Goal: Information Seeking & Learning: Compare options

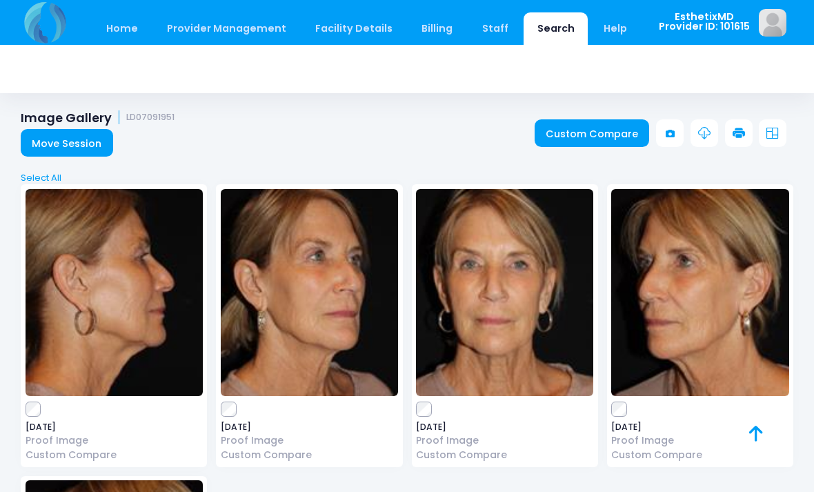
scroll to position [3424, 0]
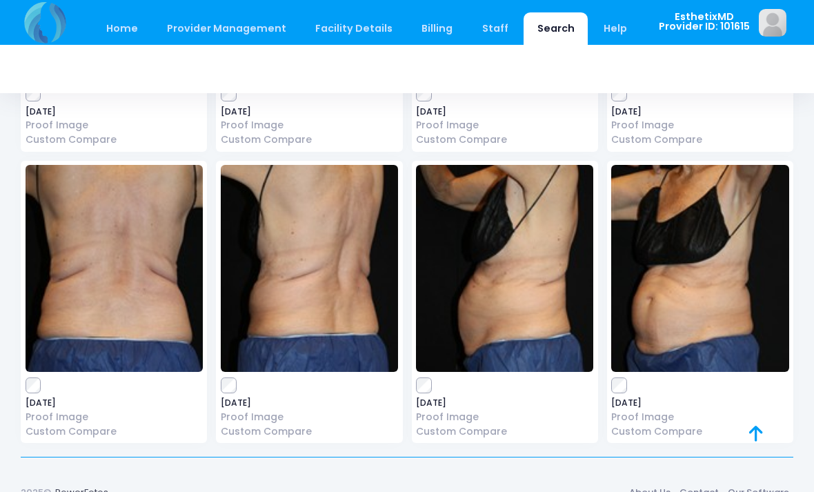
click at [126, 30] on link "Home" at bounding box center [121, 28] width 59 height 32
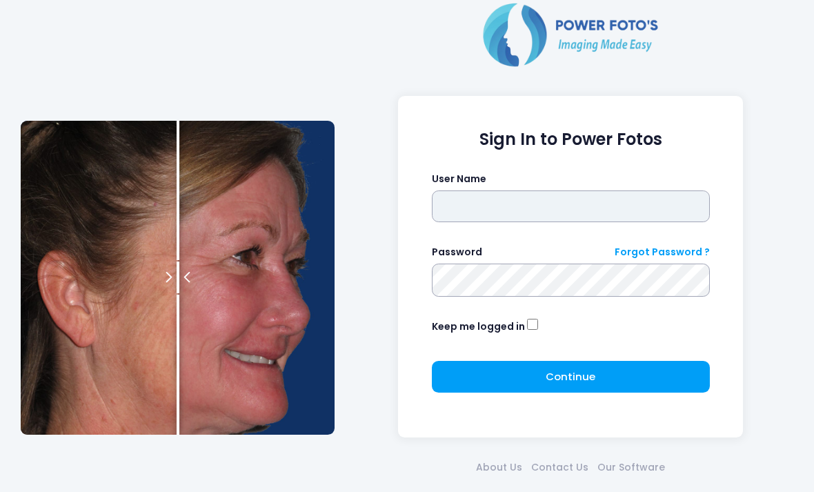
click at [553, 201] on input "text" at bounding box center [571, 206] width 278 height 32
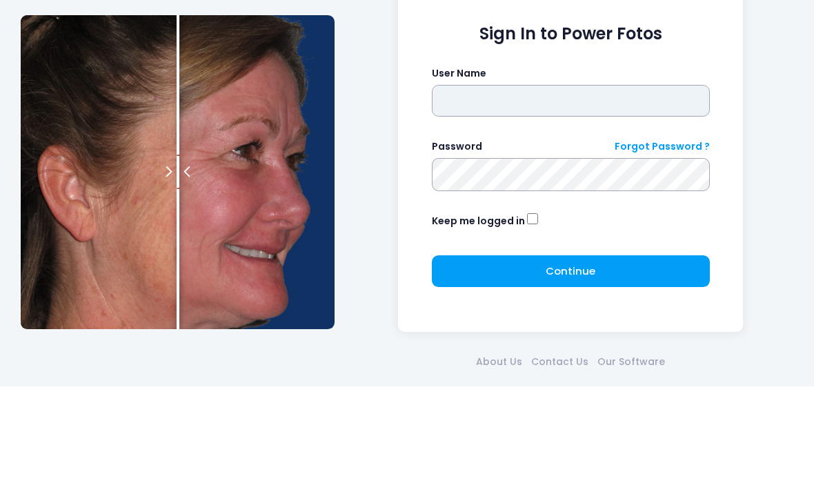
type input "*"
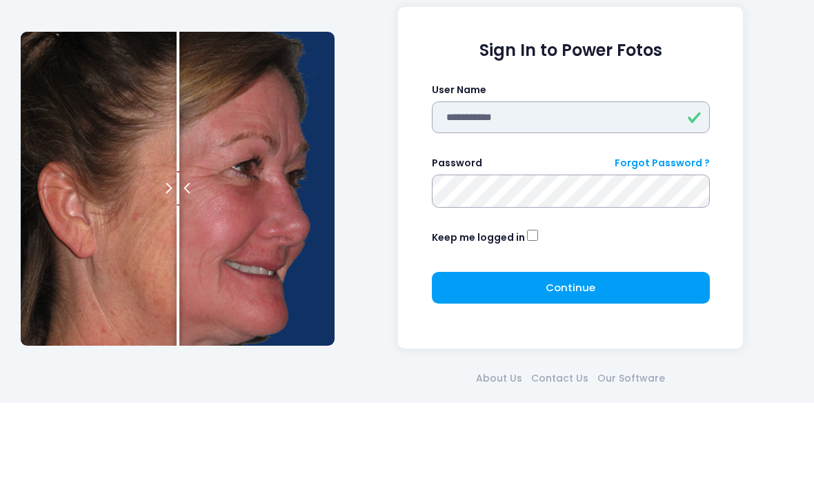
type input "**********"
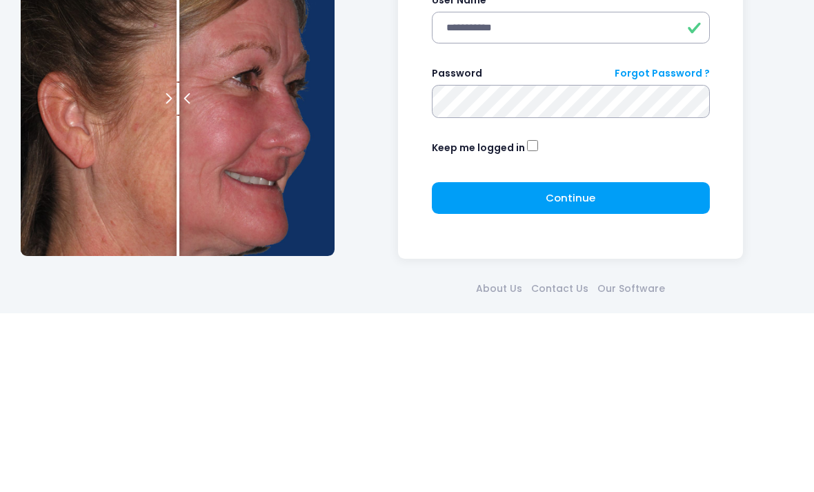
click at [583, 361] on button "Continue Please wait..." at bounding box center [571, 377] width 278 height 32
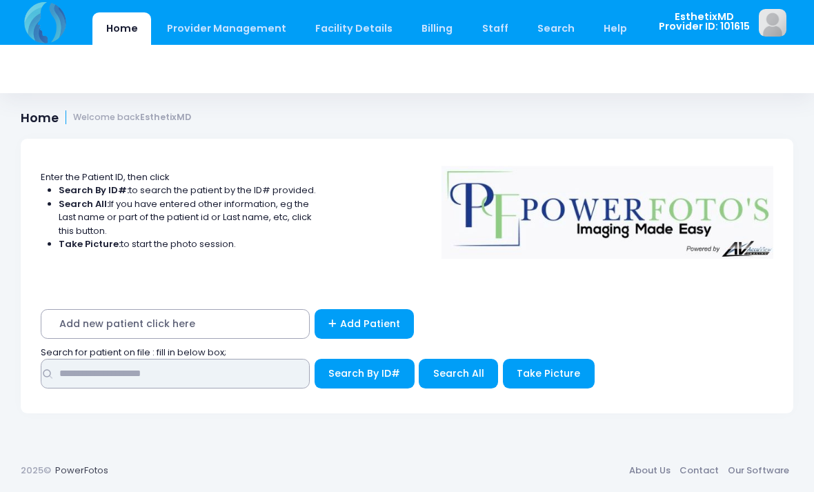
click at [267, 360] on input "text" at bounding box center [175, 374] width 269 height 30
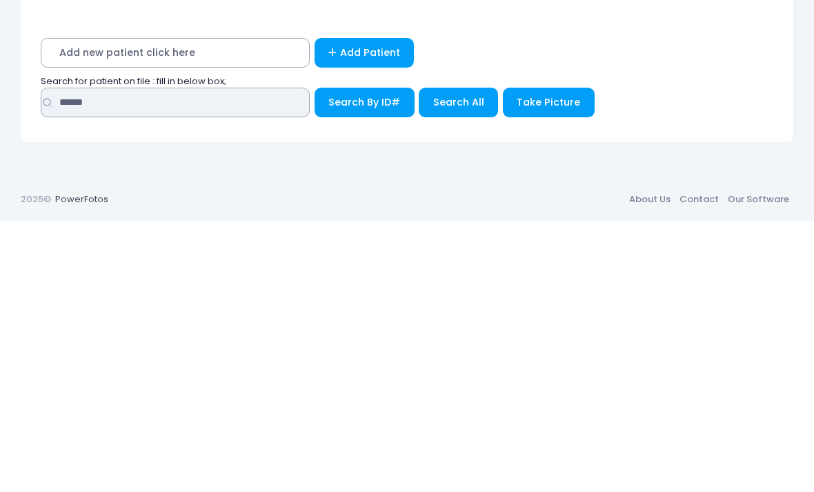
type input "******"
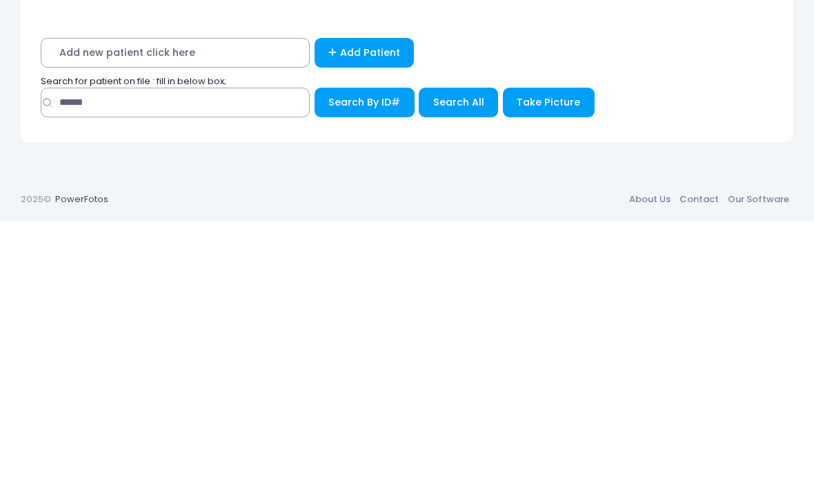
click at [448, 366] on span "Search All" at bounding box center [458, 373] width 51 height 14
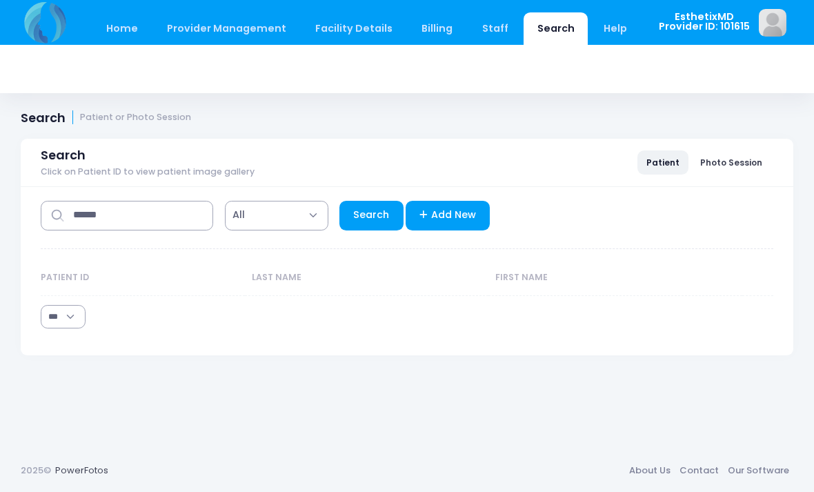
select select "***"
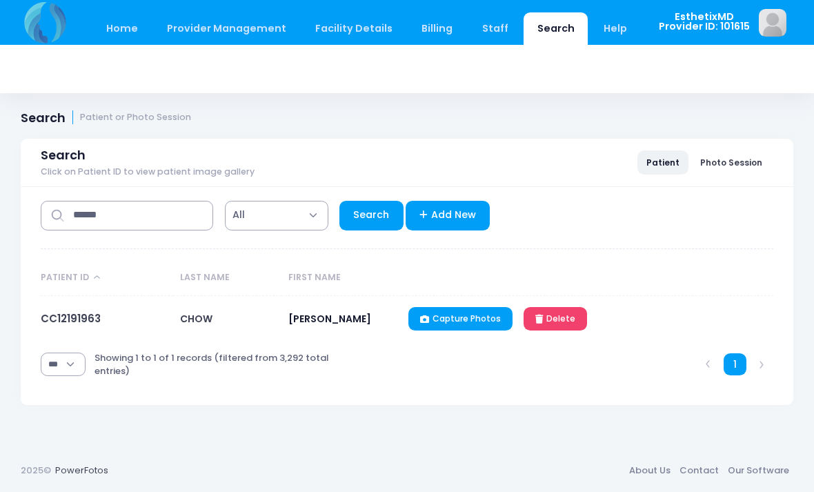
click at [66, 326] on link "CC12191963" at bounding box center [71, 318] width 60 height 14
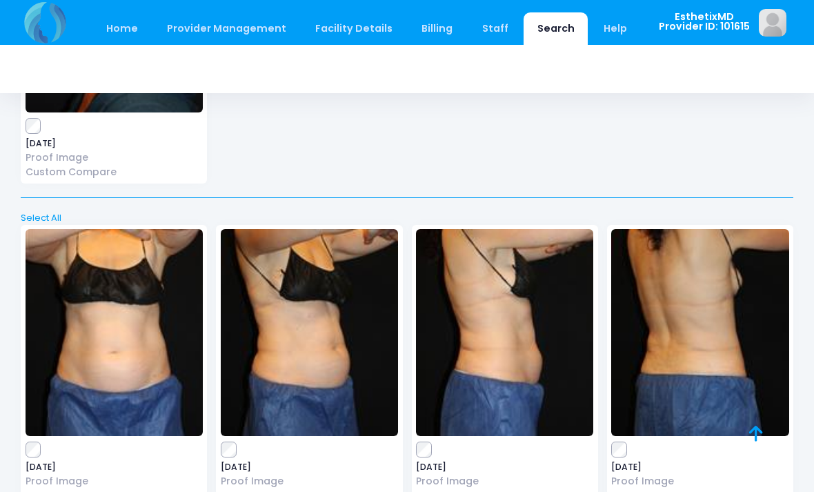
scroll to position [3035, 0]
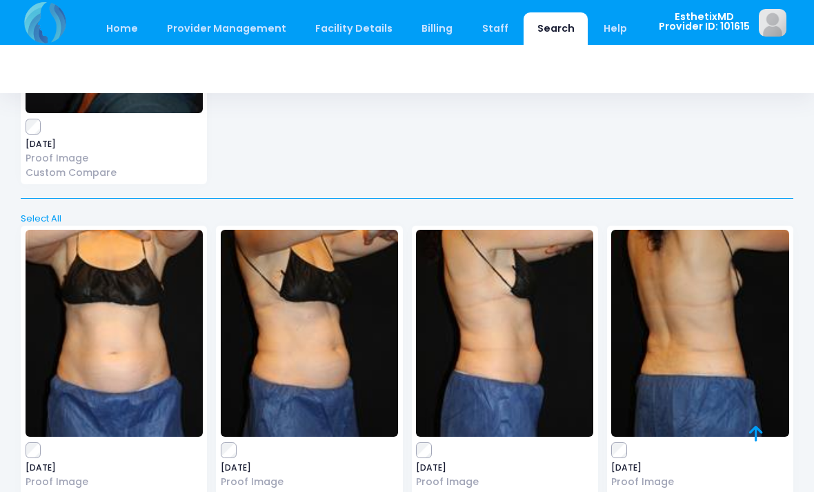
click at [331, 364] on img at bounding box center [309, 333] width 177 height 207
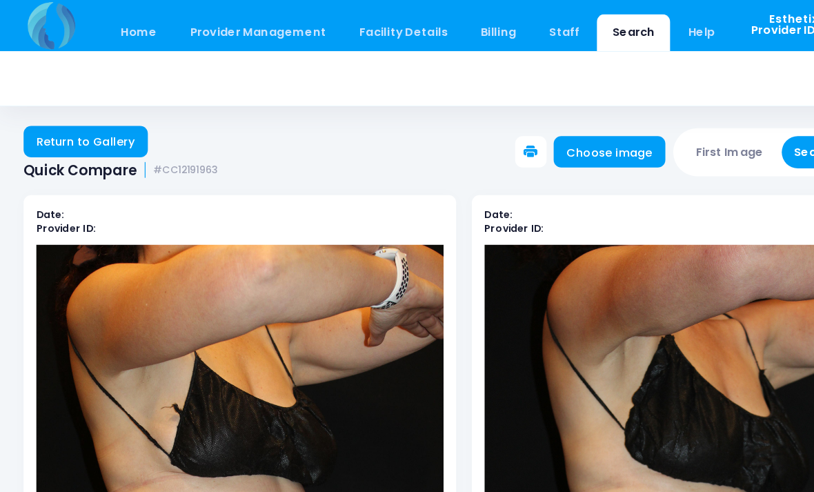
click at [80, 117] on link "Return to Gallery" at bounding box center [75, 124] width 109 height 28
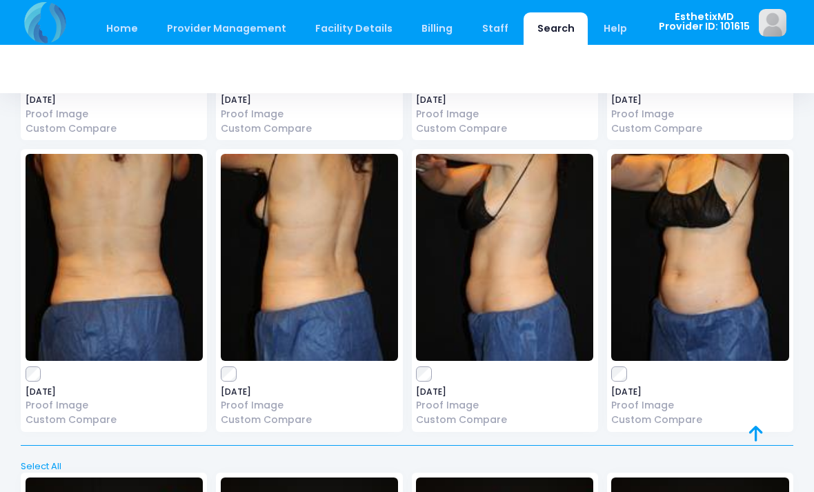
scroll to position [3402, 0]
click at [509, 264] on img at bounding box center [504, 258] width 177 height 207
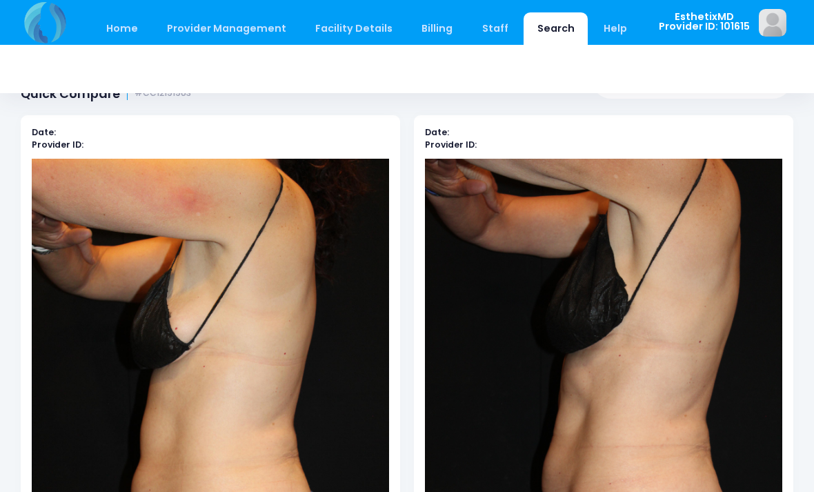
scroll to position [55, 0]
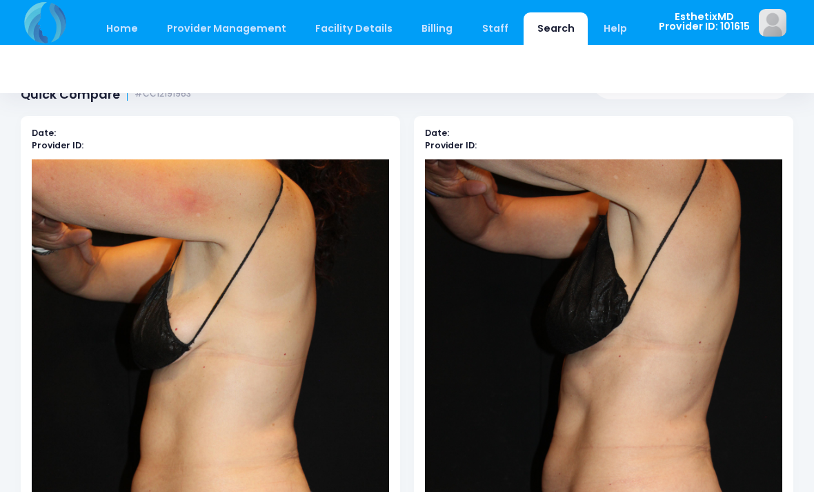
click at [200, 237] on img at bounding box center [210, 427] width 357 height 536
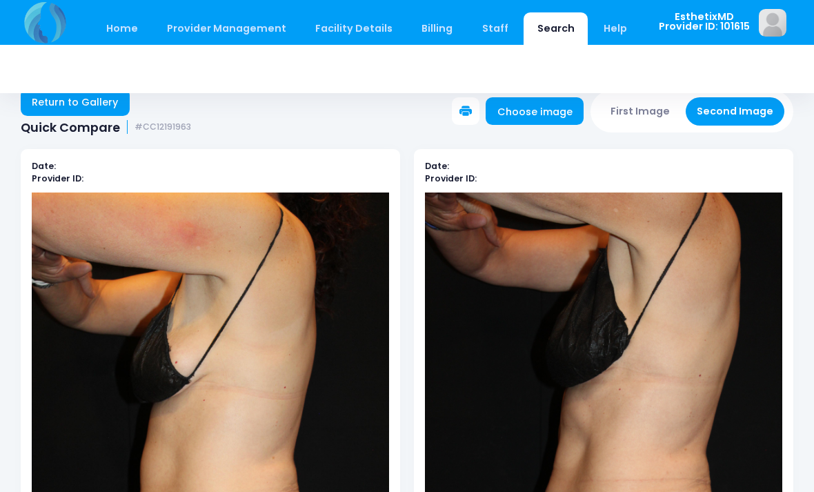
scroll to position [26, 0]
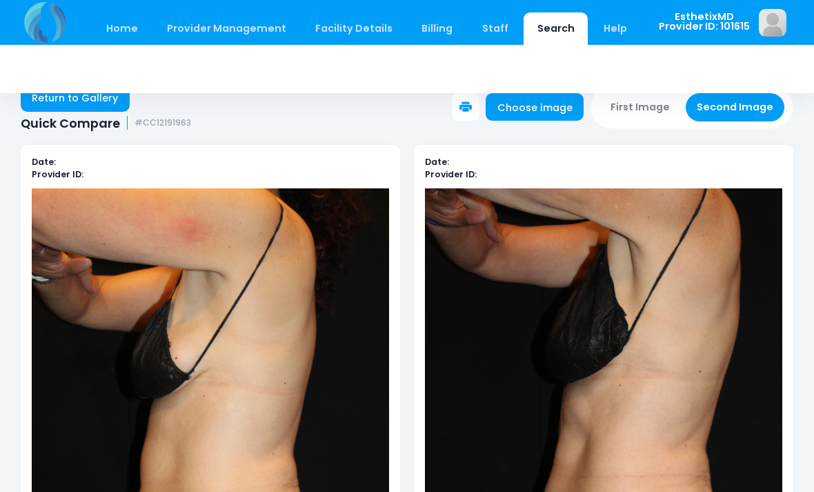
click at [105, 103] on link "Return to Gallery" at bounding box center [75, 98] width 109 height 28
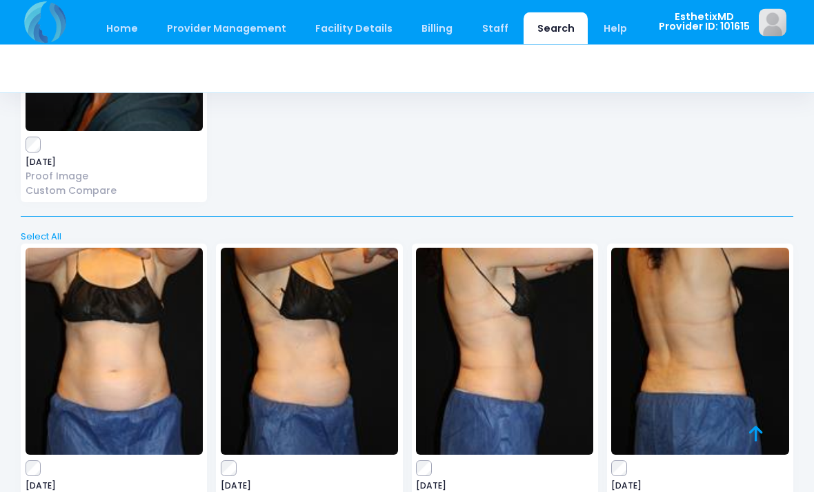
scroll to position [3017, 0]
click at [518, 386] on img at bounding box center [504, 351] width 177 height 207
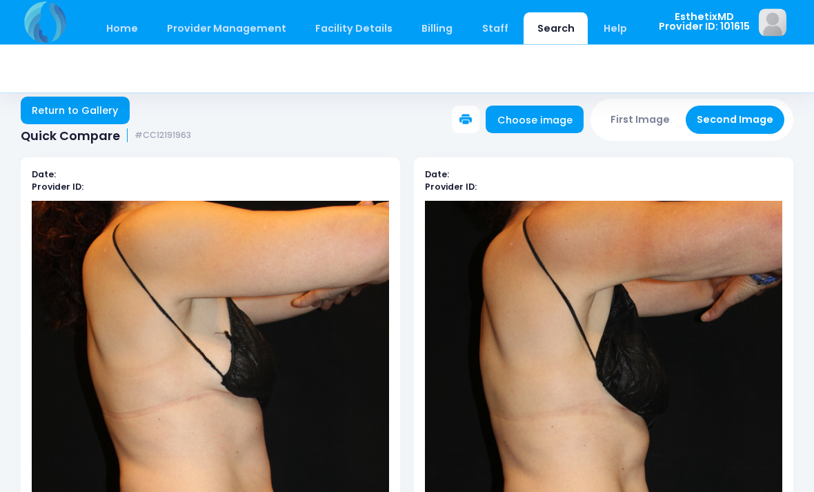
scroll to position [16, 0]
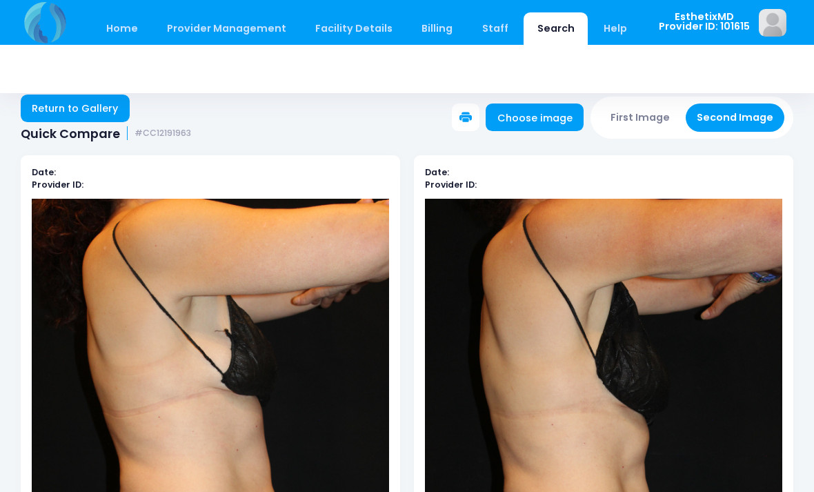
click at [106, 105] on link "Return to Gallery" at bounding box center [75, 109] width 109 height 28
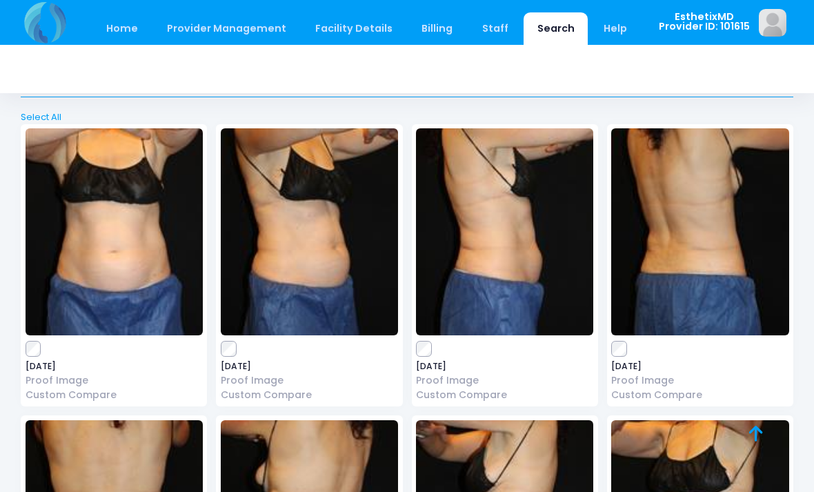
scroll to position [3136, 0]
click at [146, 253] on img at bounding box center [114, 232] width 177 height 207
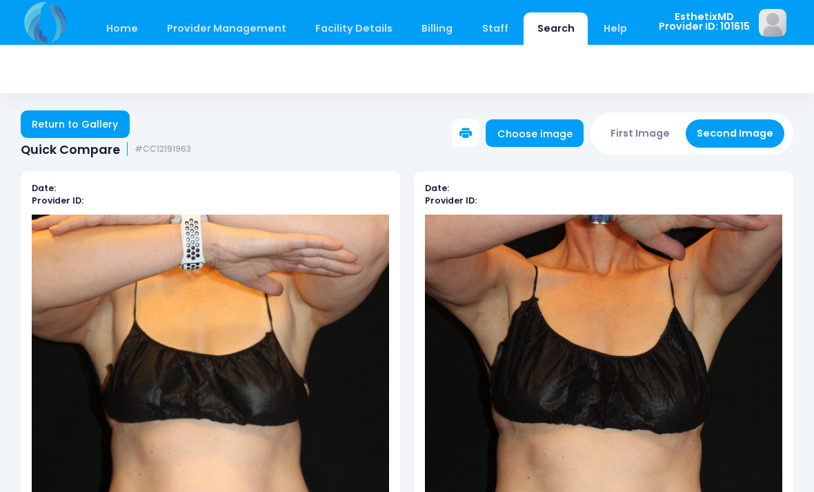
click at [101, 120] on link "Return to Gallery" at bounding box center [75, 124] width 109 height 28
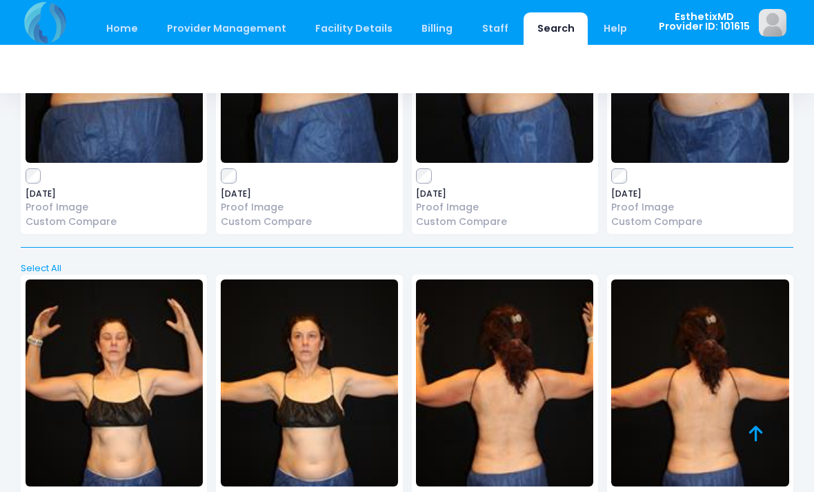
scroll to position [3609, 0]
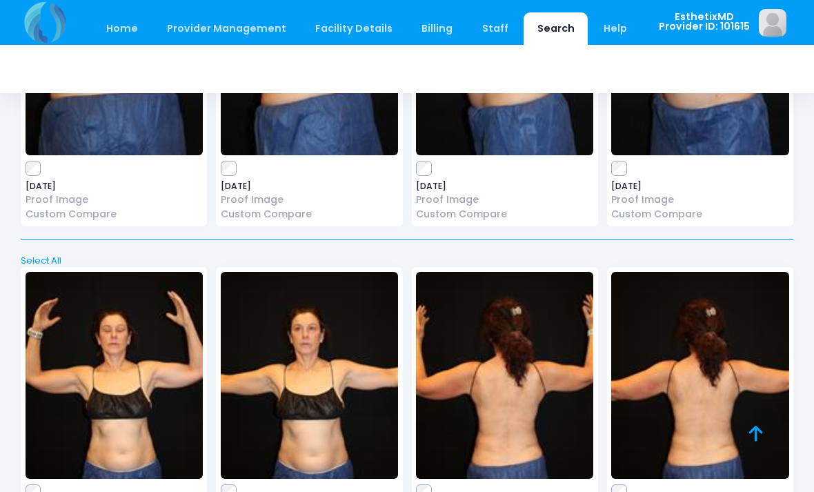
click at [145, 392] on img at bounding box center [114, 375] width 177 height 207
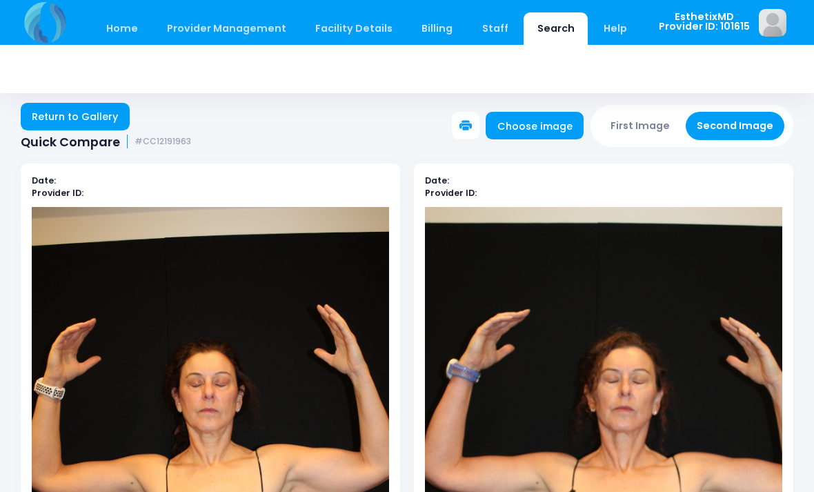
scroll to position [6, 0]
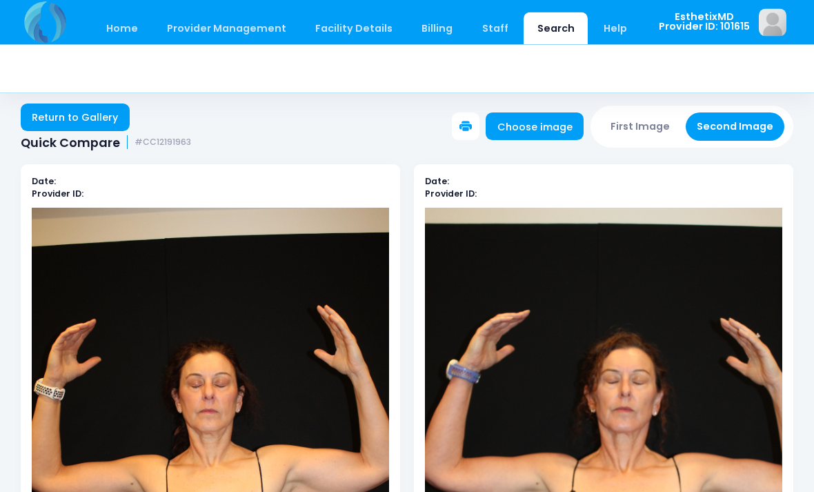
click at [85, 110] on link "Return to Gallery" at bounding box center [75, 118] width 109 height 28
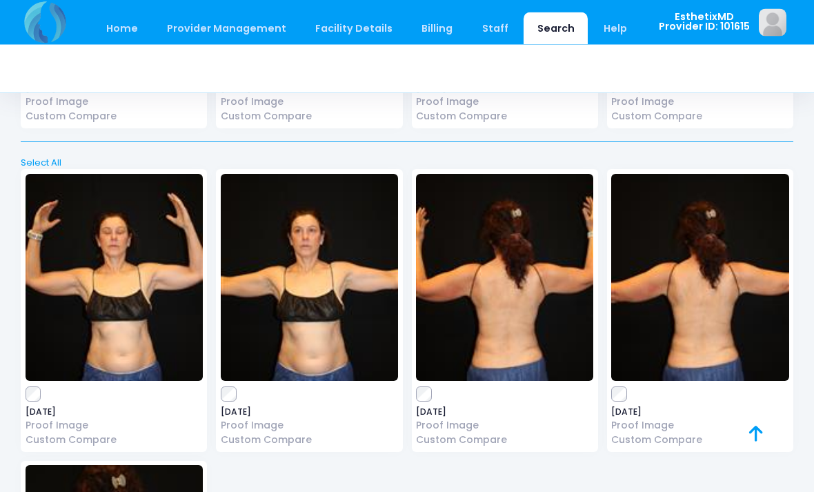
scroll to position [3707, 0]
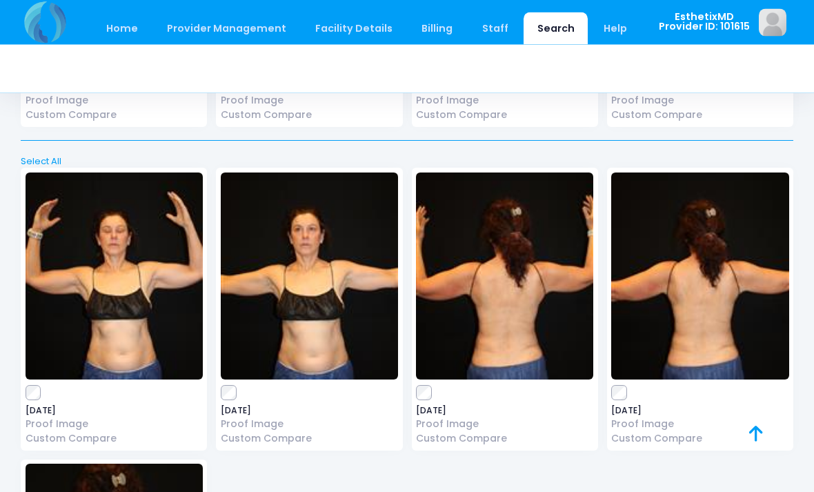
click at [527, 302] on img at bounding box center [504, 276] width 177 height 207
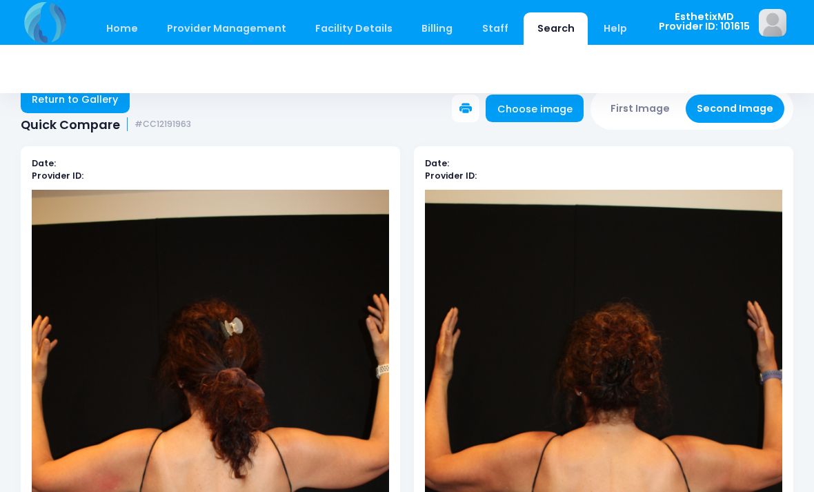
scroll to position [26, 0]
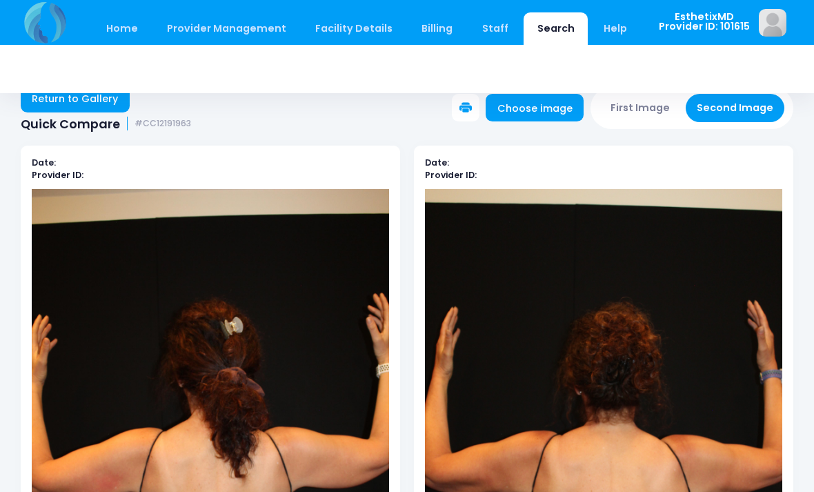
click at [96, 103] on link "Return to Gallery" at bounding box center [75, 99] width 109 height 28
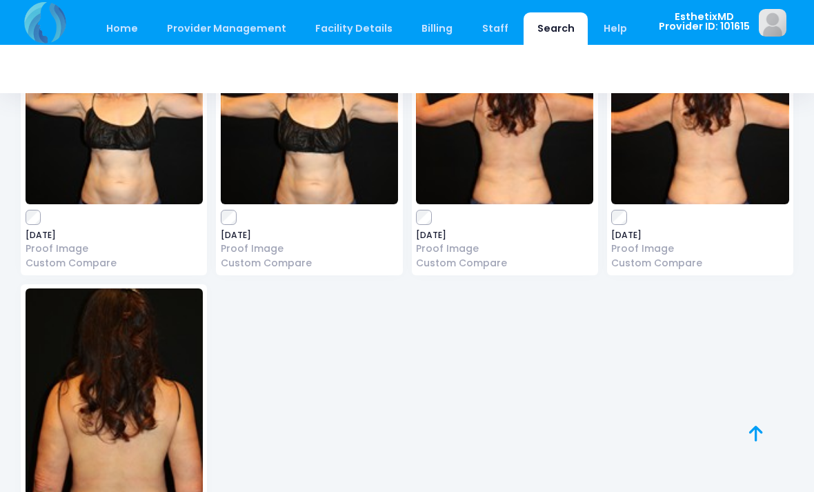
scroll to position [5116, 0]
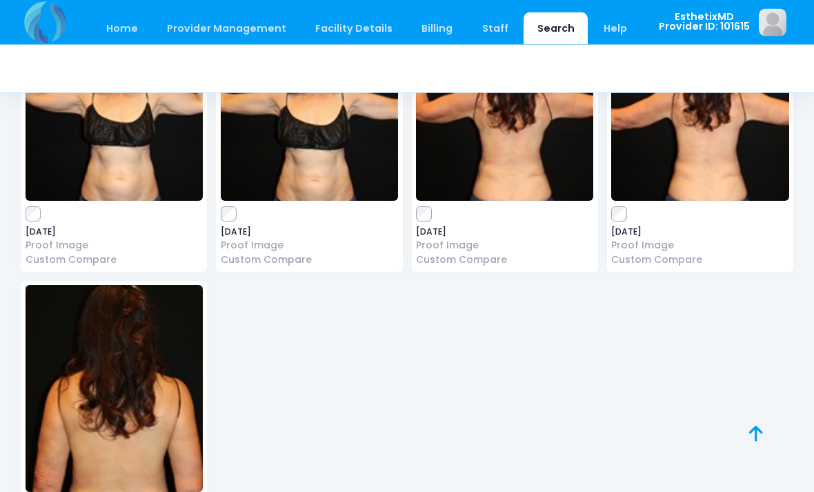
click at [153, 412] on img at bounding box center [114, 389] width 177 height 207
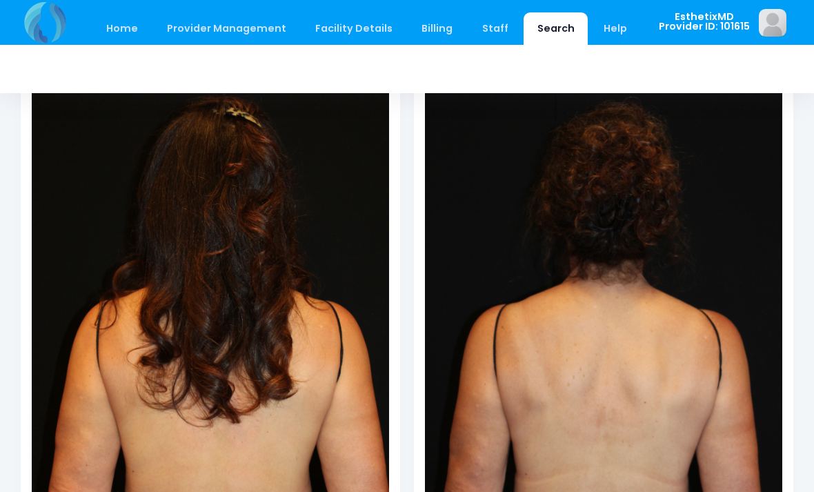
scroll to position [235, 0]
